Goal: Find specific page/section: Find specific page/section

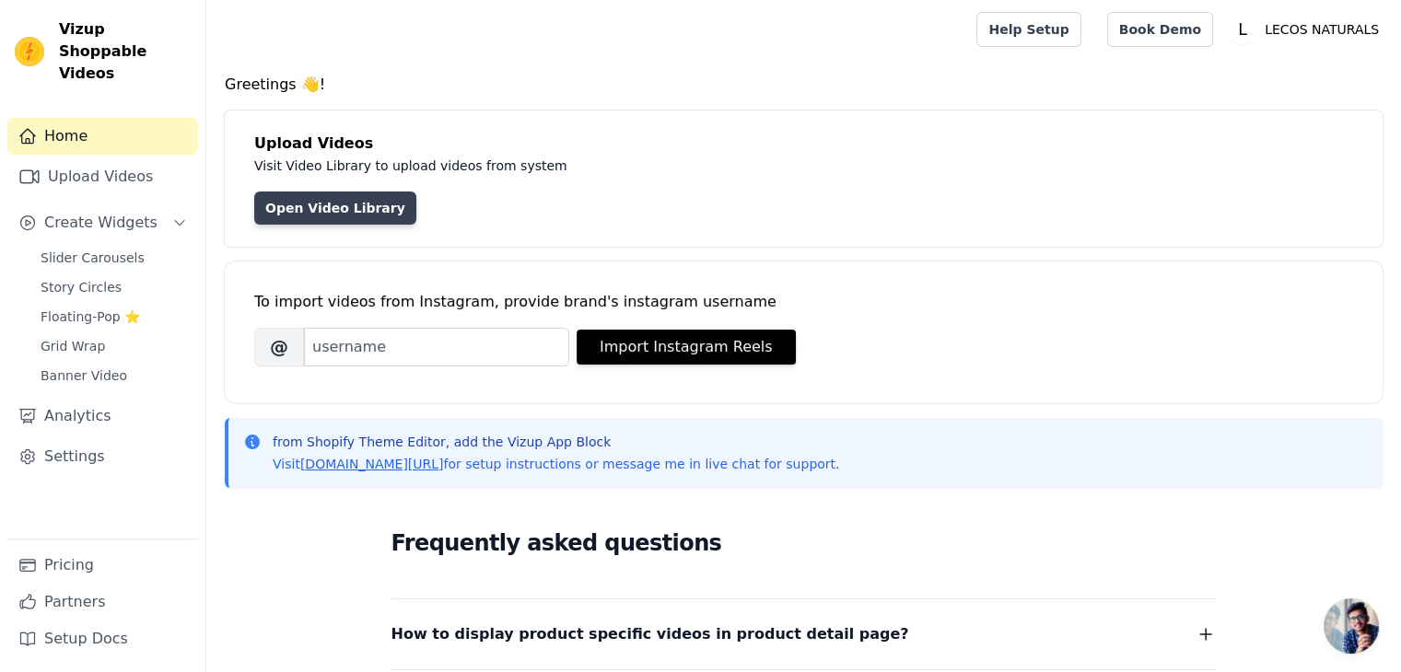
click at [277, 210] on link "Open Video Library" at bounding box center [335, 208] width 162 height 33
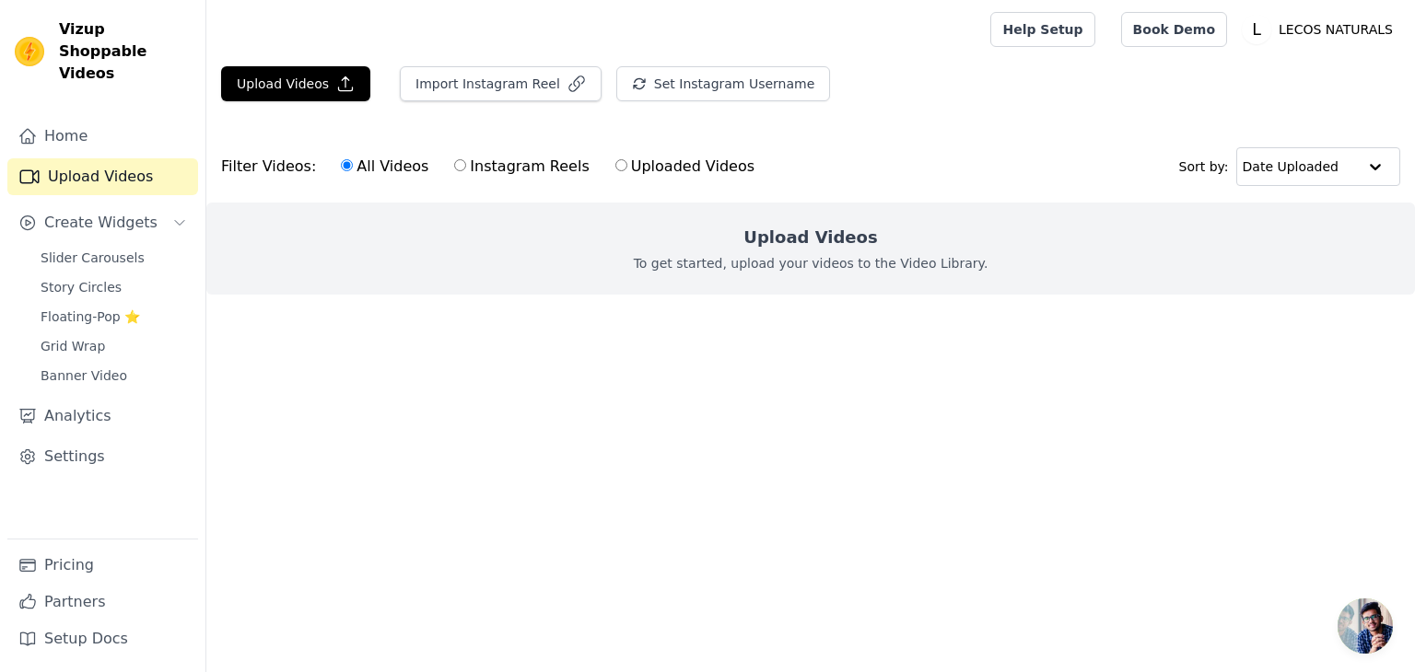
click at [616, 162] on label "Uploaded Videos" at bounding box center [684, 167] width 141 height 24
click at [616, 162] on input "Uploaded Videos" at bounding box center [621, 165] width 12 height 12
radio input "true"
click at [342, 158] on label "All Videos" at bounding box center [384, 167] width 89 height 24
click at [342, 159] on input "All Videos" at bounding box center [347, 165] width 12 height 12
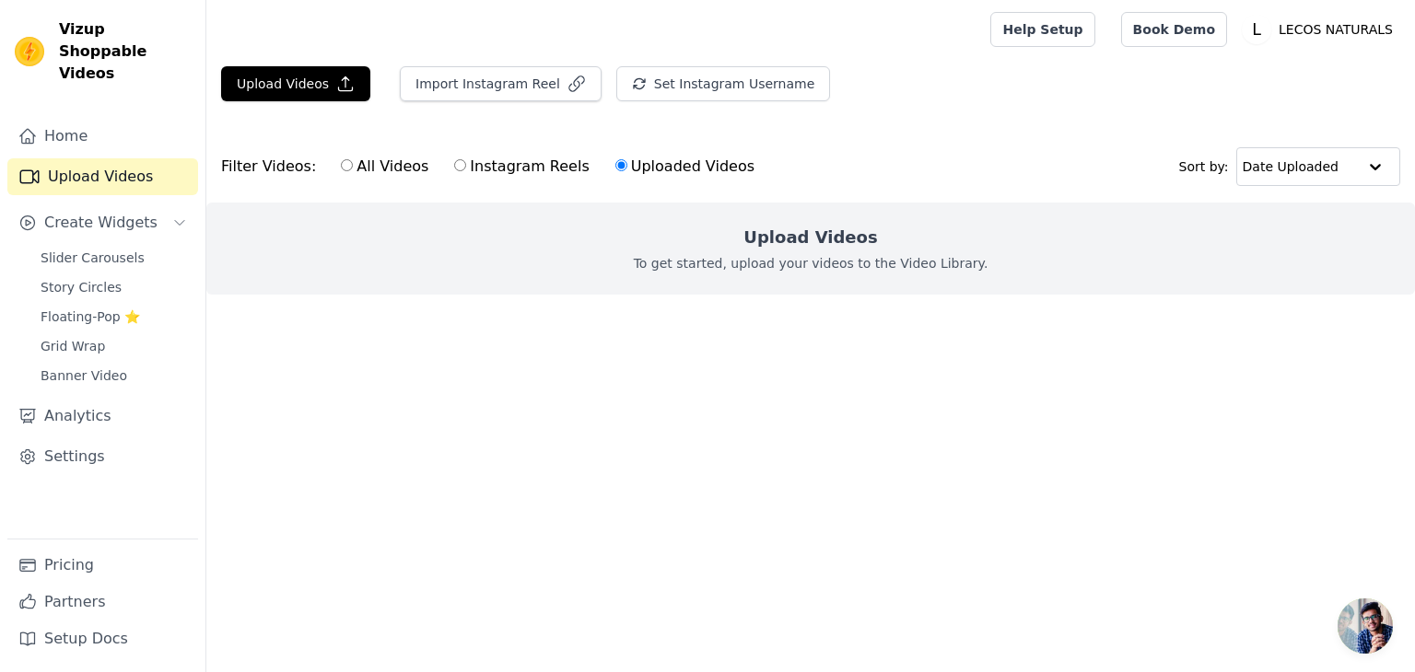
radio input "true"
click at [673, 163] on label "Uploaded Videos" at bounding box center [684, 167] width 141 height 24
click at [627, 163] on input "Uploaded Videos" at bounding box center [621, 165] width 12 height 12
radio input "true"
